Goal: Information Seeking & Learning: Learn about a topic

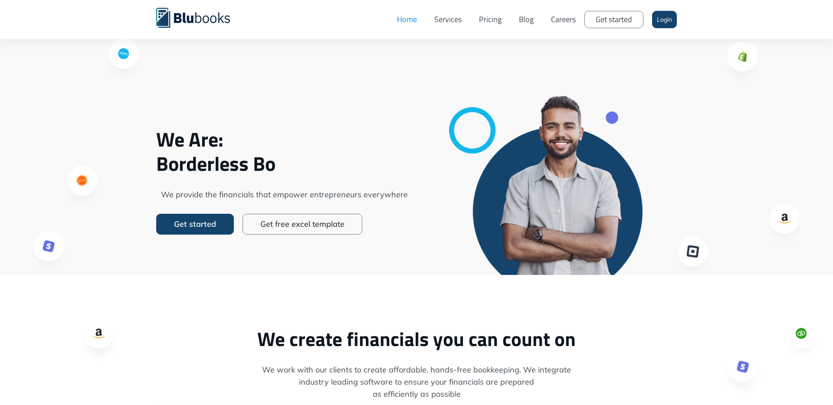
click at [451, 14] on link "Services" at bounding box center [447, 20] width 45 height 26
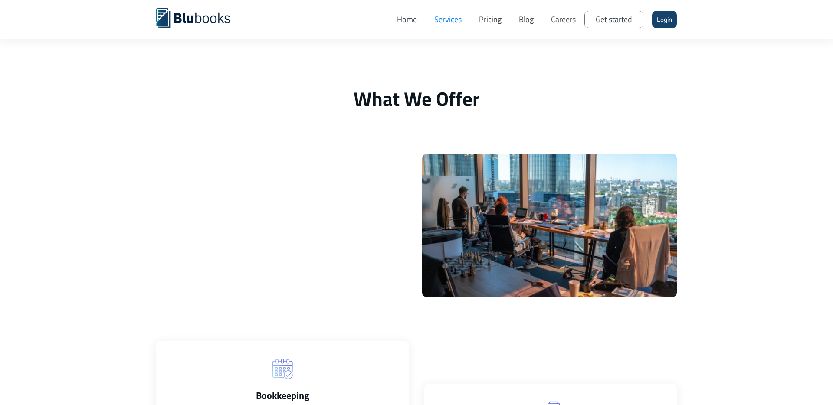
click at [485, 19] on link "Pricing" at bounding box center [490, 20] width 40 height 26
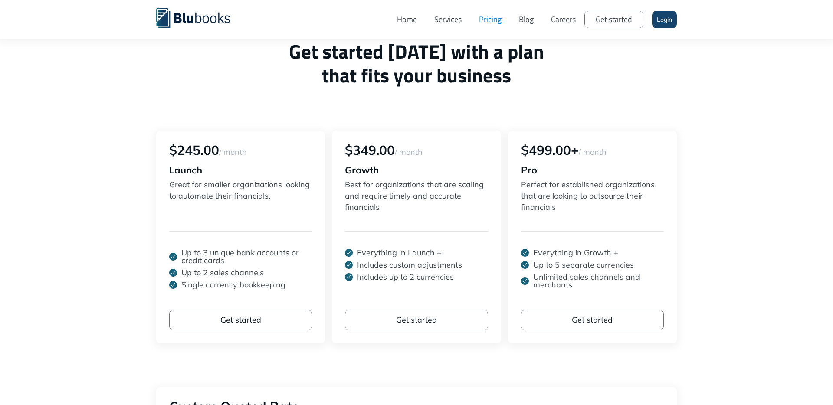
scroll to position [58, 0]
